Goal: Task Accomplishment & Management: Manage account settings

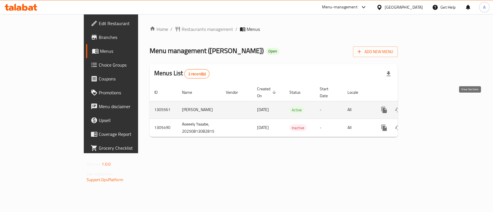
click at [429, 107] on icon "enhanced table" at bounding box center [425, 110] width 7 height 7
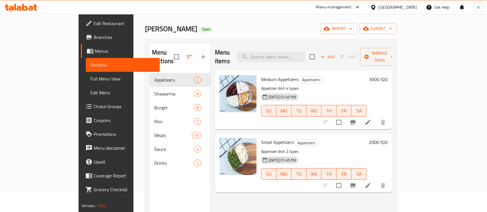
scroll to position [38, 0]
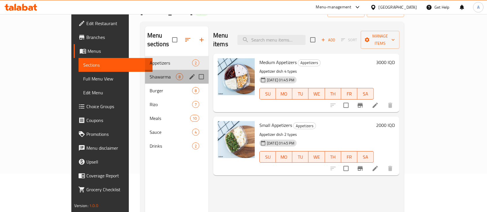
click at [145, 71] on div "Shawarma 8" at bounding box center [177, 77] width 64 height 14
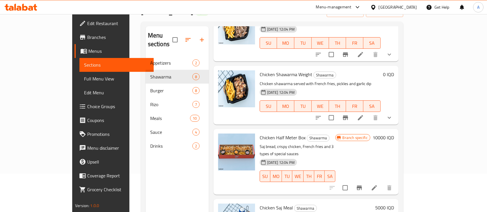
scroll to position [116, 0]
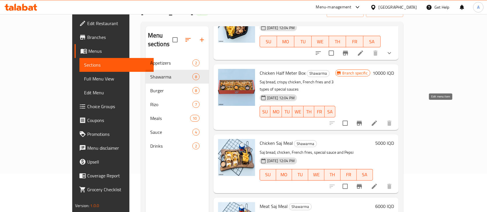
click at [377, 121] on icon at bounding box center [374, 123] width 5 height 5
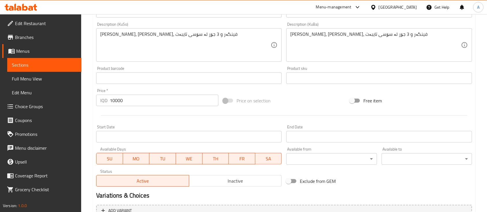
scroll to position [231, 0]
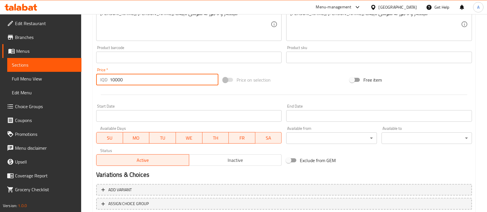
drag, startPoint x: 152, startPoint y: 84, endPoint x: 104, endPoint y: 82, distance: 48.8
click at [104, 82] on div "IQD 10000 Price *" at bounding box center [157, 80] width 122 height 12
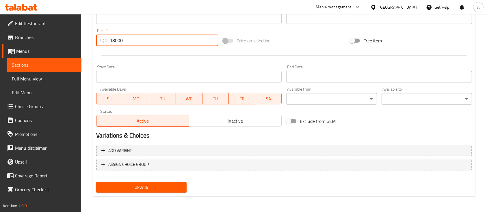
type input "18000"
click at [143, 185] on span "Update" at bounding box center [141, 187] width 81 height 7
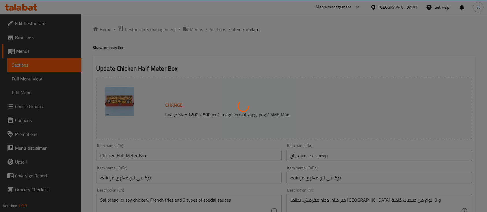
scroll to position [0, 0]
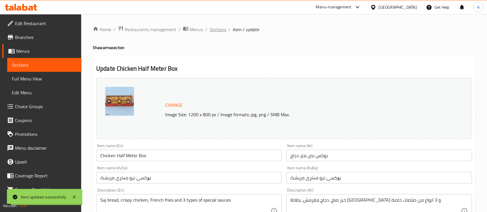
click at [213, 30] on span "Sections" at bounding box center [218, 29] width 16 height 7
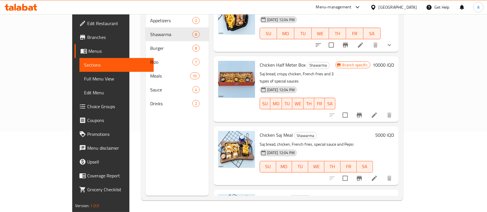
scroll to position [37, 0]
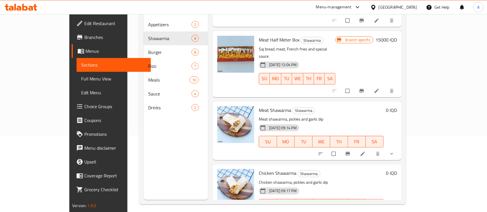
scroll to position [230, 0]
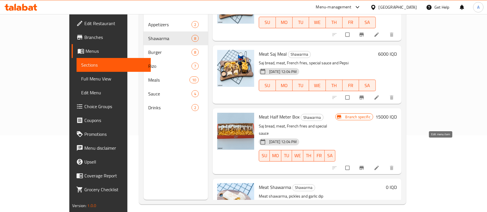
click at [379, 165] on icon at bounding box center [377, 168] width 6 height 6
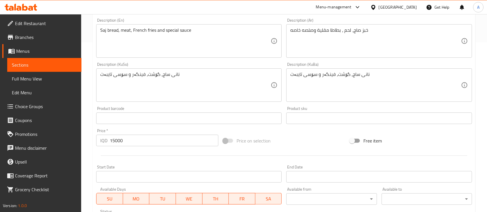
scroll to position [231, 0]
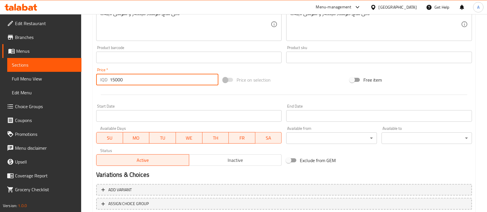
drag, startPoint x: 146, startPoint y: 77, endPoint x: 75, endPoint y: 77, distance: 71.6
click at [75, 77] on div "Edit Restaurant Branches Menus Sections Full Menu View Edit Menu Choice Groups …" at bounding box center [243, 17] width 487 height 469
type input "18000"
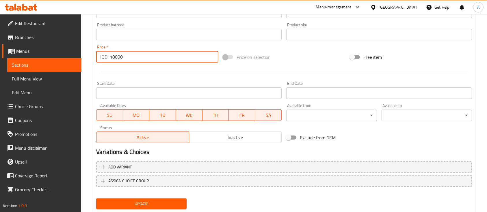
scroll to position [270, 0]
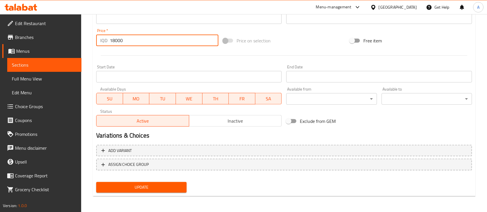
click at [152, 186] on span "Update" at bounding box center [141, 187] width 81 height 7
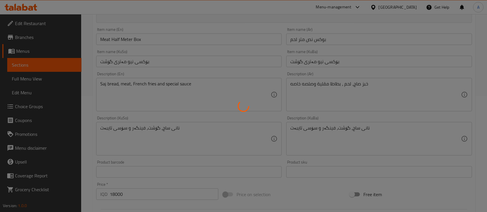
scroll to position [0, 0]
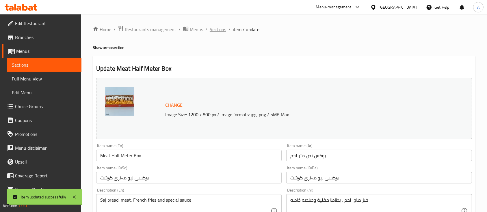
click at [219, 31] on span "Sections" at bounding box center [218, 29] width 16 height 7
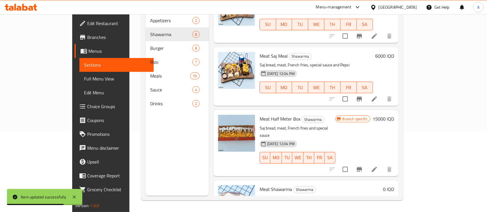
scroll to position [231, 0]
